Goal: Information Seeking & Learning: Compare options

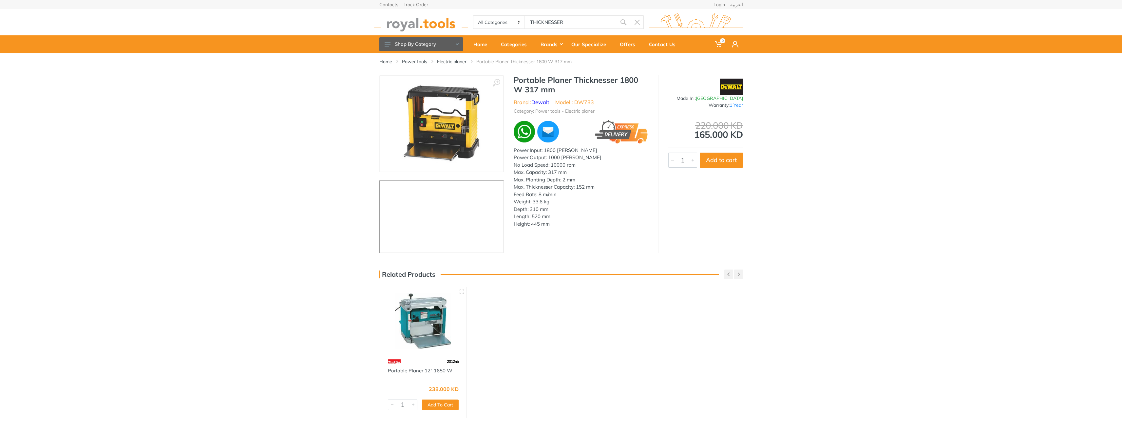
type input "THICKNESSER"
click at [620, 21] on use "submit" at bounding box center [623, 22] width 6 height 6
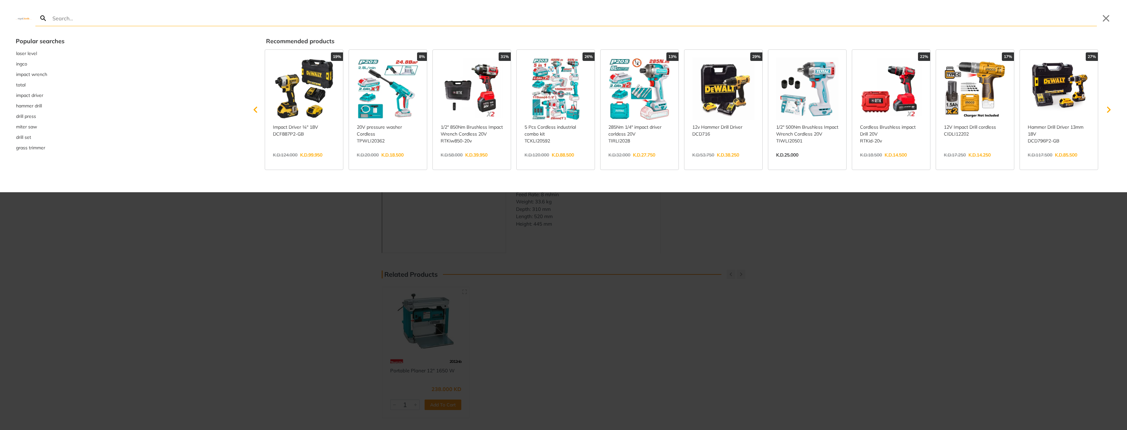
click at [157, 18] on input "Search" at bounding box center [573, 17] width 1045 height 15
type input "THICKNESSER"
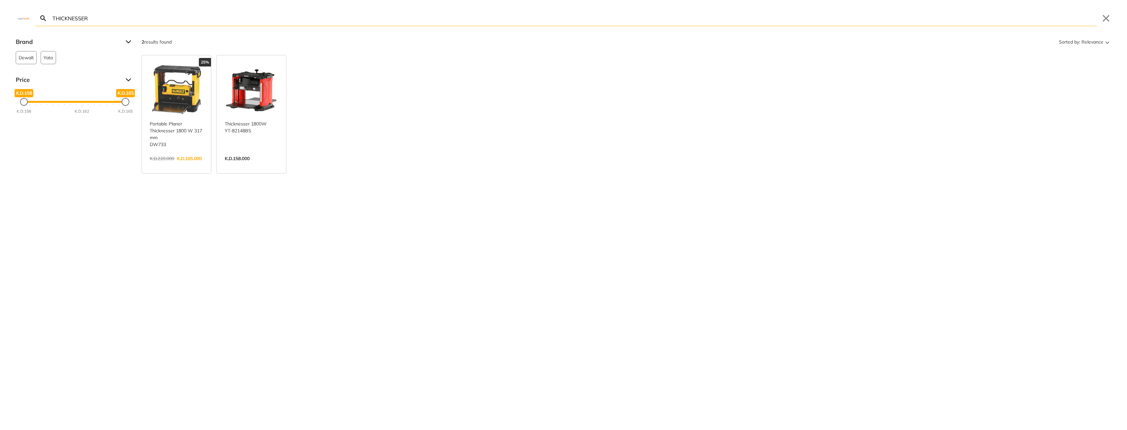
drag, startPoint x: 119, startPoint y: 23, endPoint x: 28, endPoint y: 24, distance: 90.7
click at [28, 24] on div "Search THICKNESSER Submit Close" at bounding box center [563, 13] width 1127 height 26
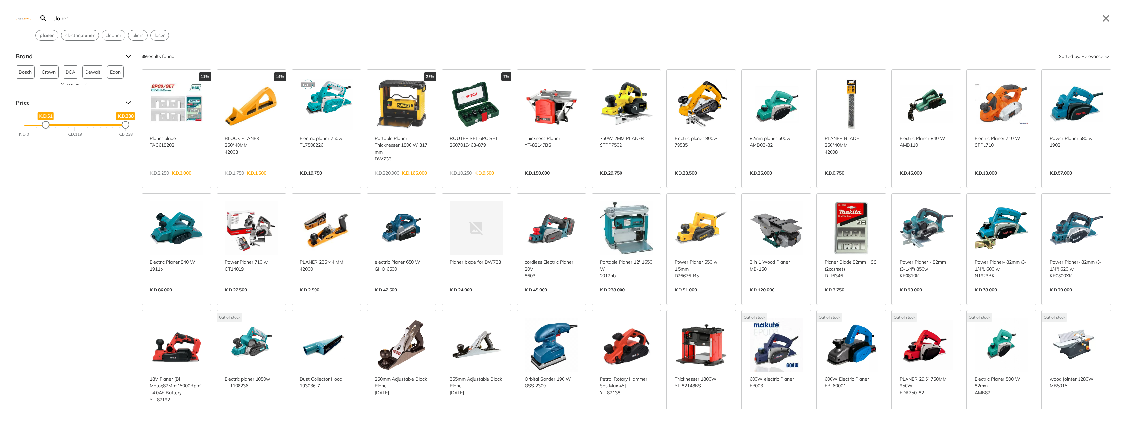
drag, startPoint x: 24, startPoint y: 123, endPoint x: 45, endPoint y: 124, distance: 21.3
click at [45, 124] on div "Minimum Price" at bounding box center [45, 125] width 7 height 7
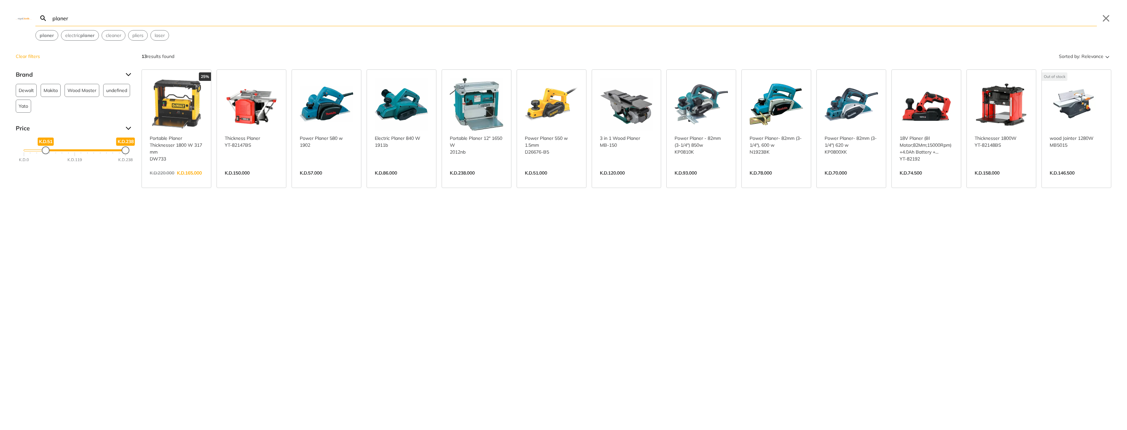
drag, startPoint x: 39, startPoint y: 16, endPoint x: 18, endPoint y: 15, distance: 21.0
click at [19, 15] on div "Search planer planer Submit Close planer electric planer cleaner pliers laser" at bounding box center [563, 20] width 1127 height 41
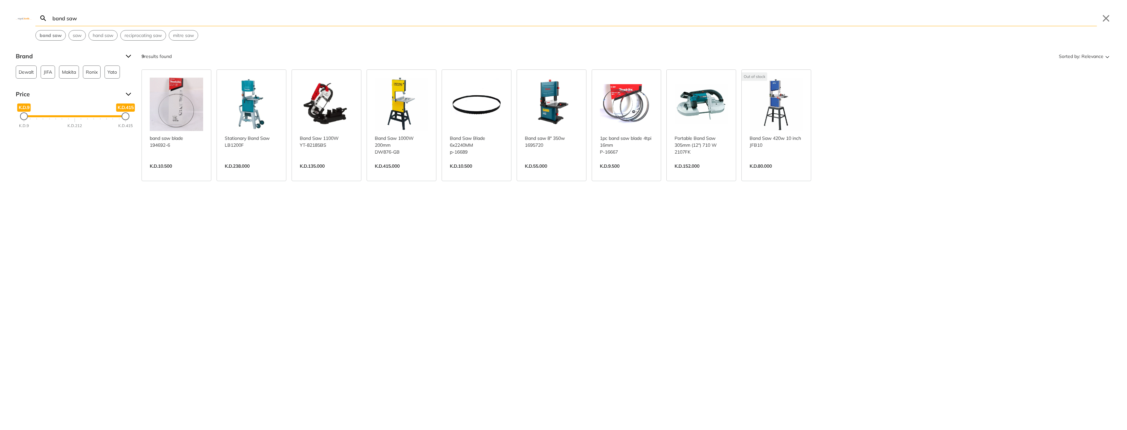
click at [66, 20] on input "band saw" at bounding box center [573, 17] width 1045 height 15
click at [68, 21] on input "band saw" at bounding box center [573, 17] width 1045 height 15
type input "band saw"
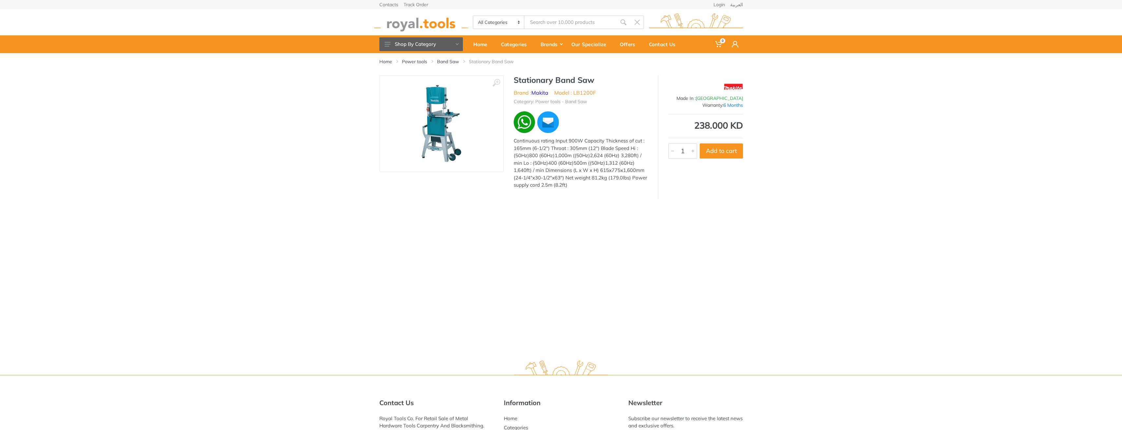
click at [447, 135] on img at bounding box center [441, 124] width 83 height 83
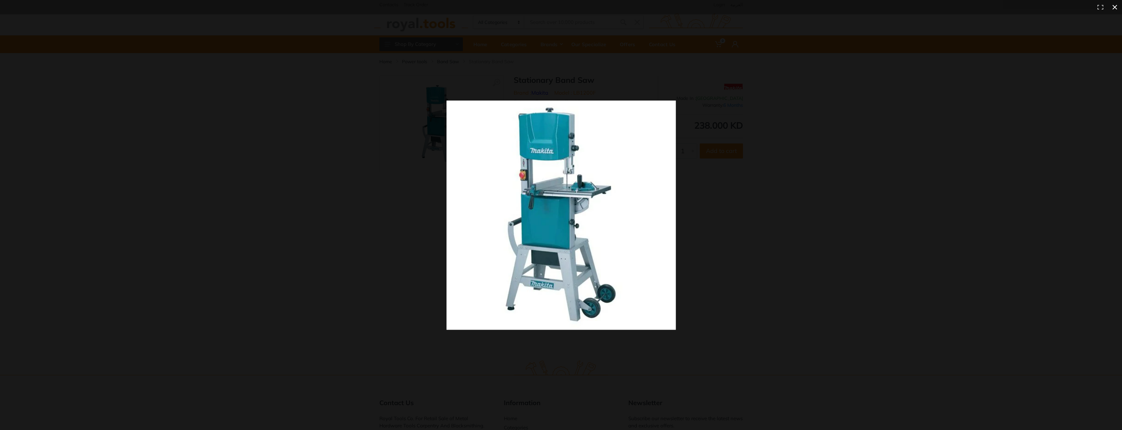
click at [810, 156] on div at bounding box center [766, 224] width 641 height 246
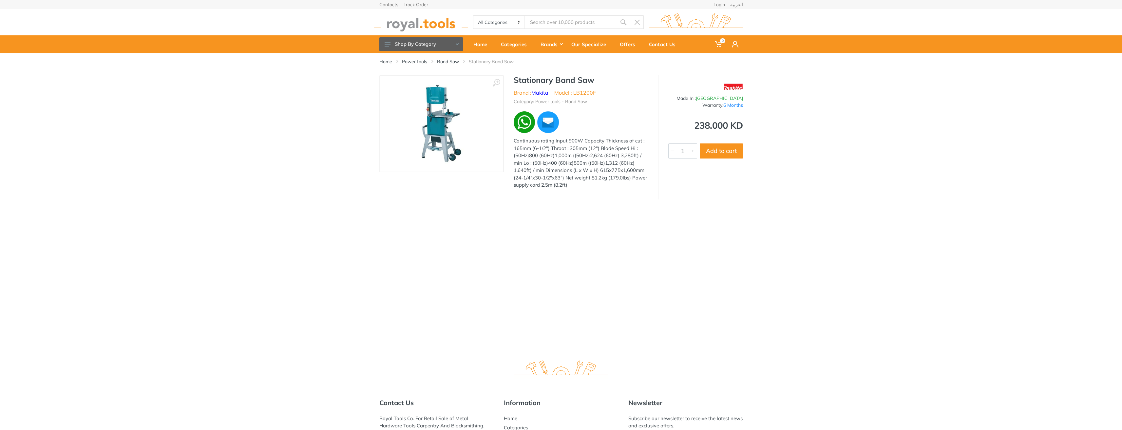
click at [452, 125] on img at bounding box center [441, 124] width 83 height 83
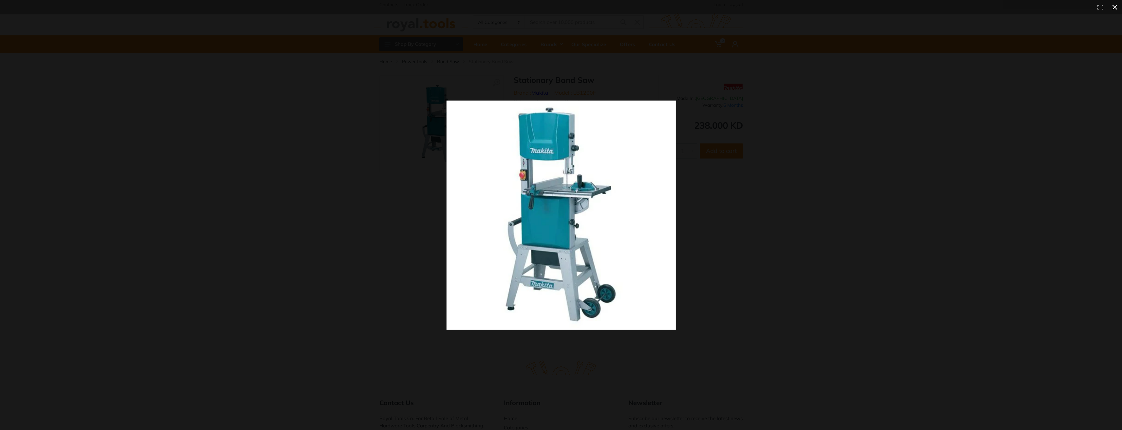
click at [765, 141] on div at bounding box center [766, 224] width 641 height 246
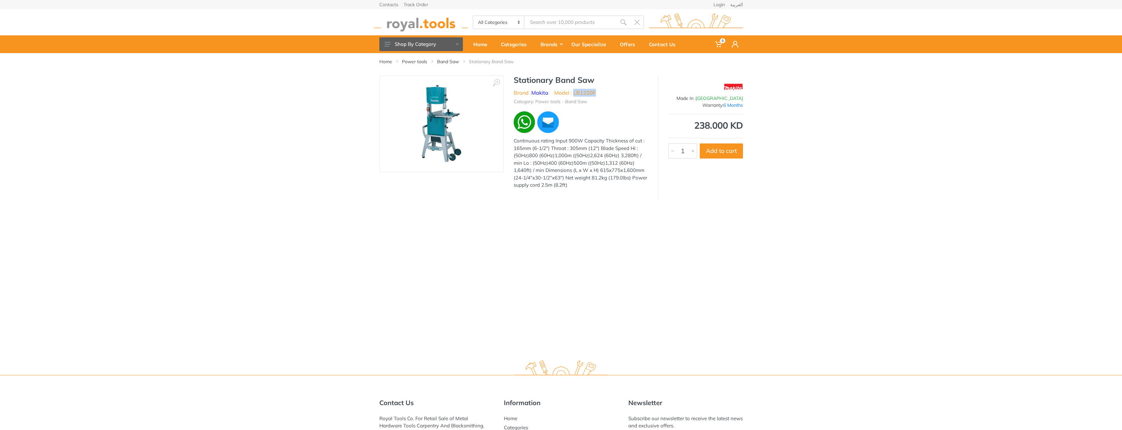
drag, startPoint x: 588, startPoint y: 93, endPoint x: 573, endPoint y: 94, distance: 14.8
click at [573, 94] on ul "Brand : Makita Model : LB1200F" at bounding box center [581, 93] width 134 height 8
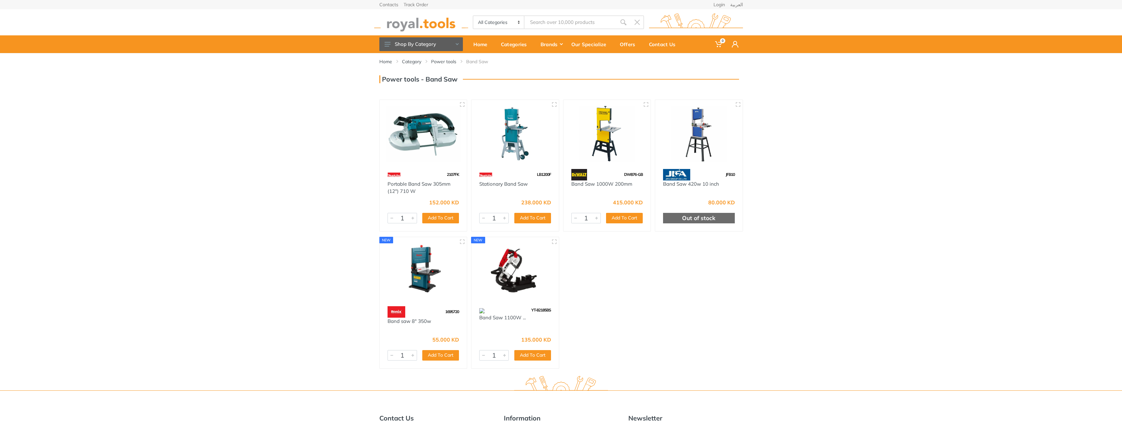
click at [401, 287] on img at bounding box center [423, 271] width 76 height 57
